Goal: Task Accomplishment & Management: Manage account settings

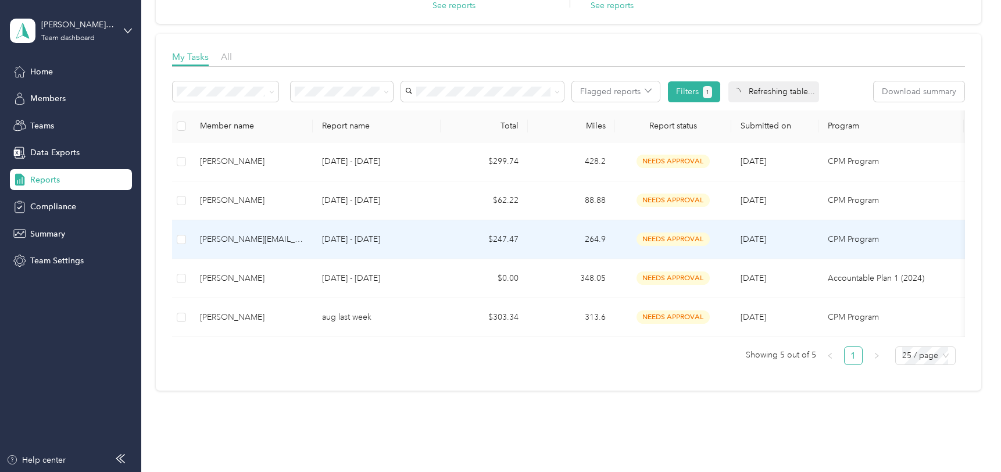
scroll to position [126, 0]
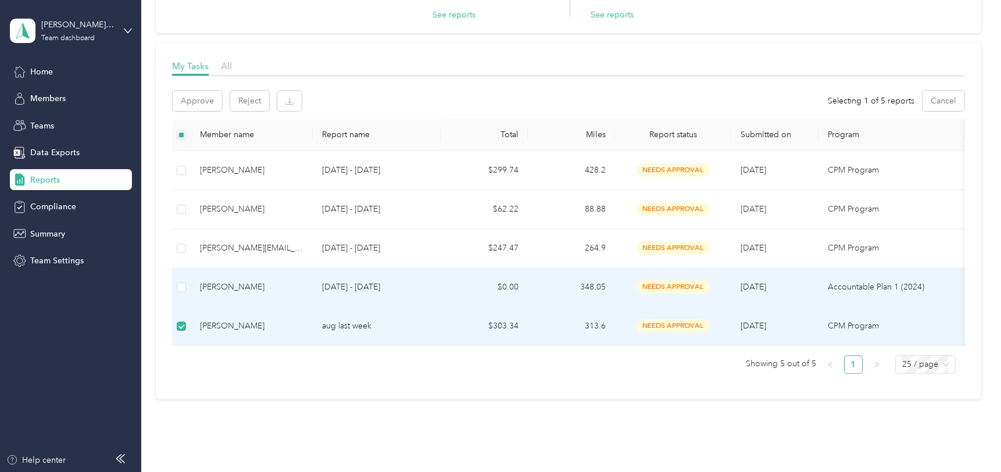
click at [181, 294] on td at bounding box center [181, 287] width 19 height 39
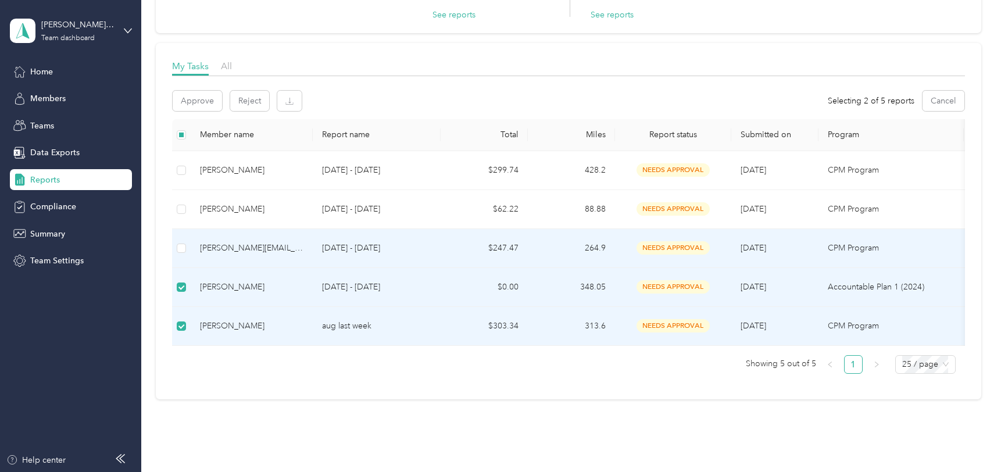
click at [181, 256] on td at bounding box center [181, 248] width 19 height 39
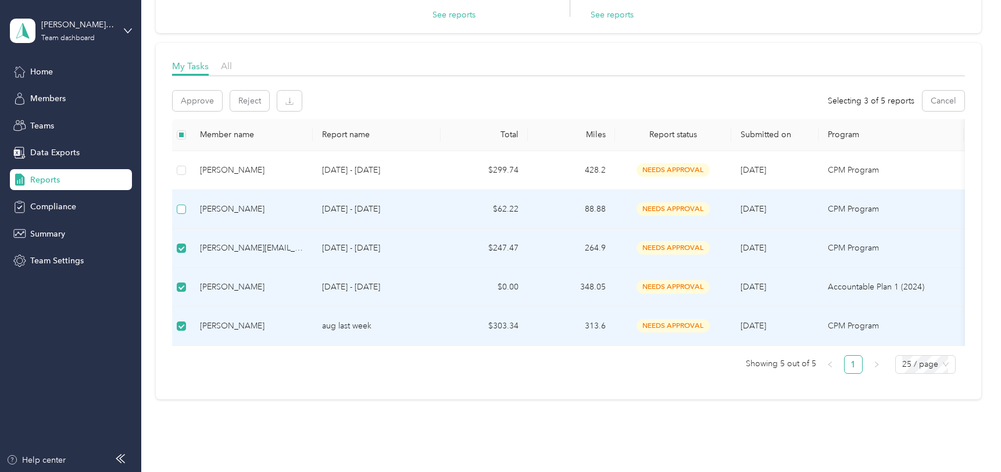
click at [182, 214] on label at bounding box center [181, 209] width 9 height 13
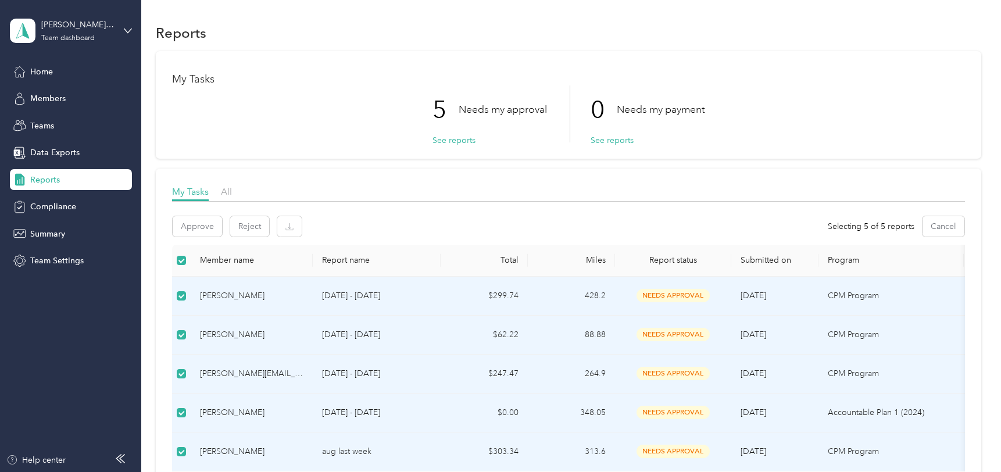
scroll to position [26, 0]
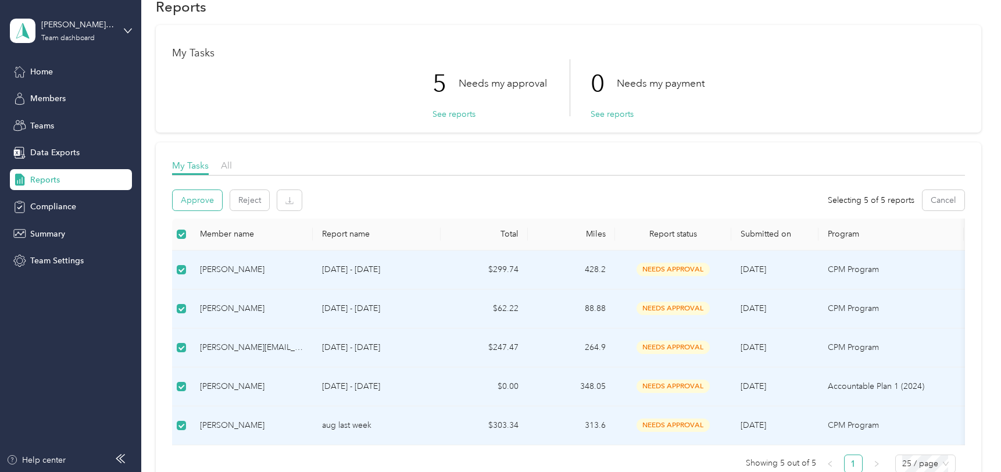
click at [202, 203] on button "Approve" at bounding box center [197, 200] width 49 height 20
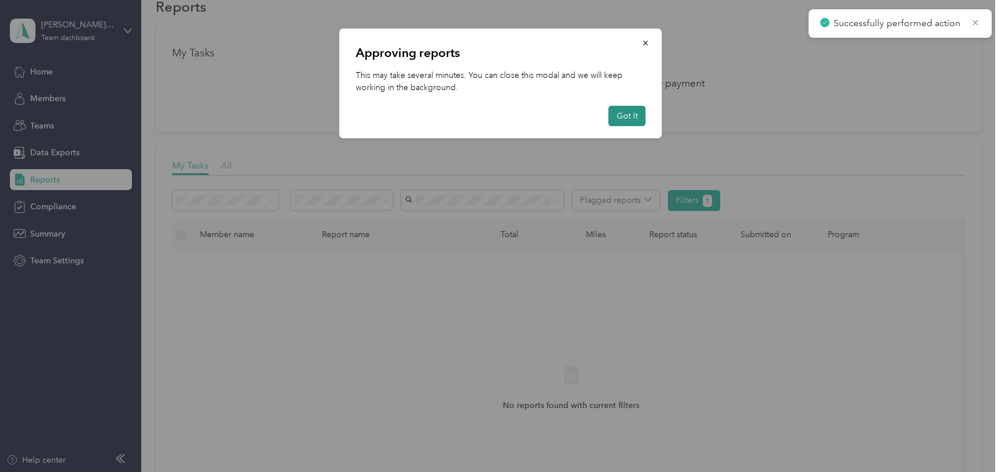
click at [623, 114] on button "Got it" at bounding box center [627, 116] width 37 height 20
